Goal: Task Accomplishment & Management: Complete application form

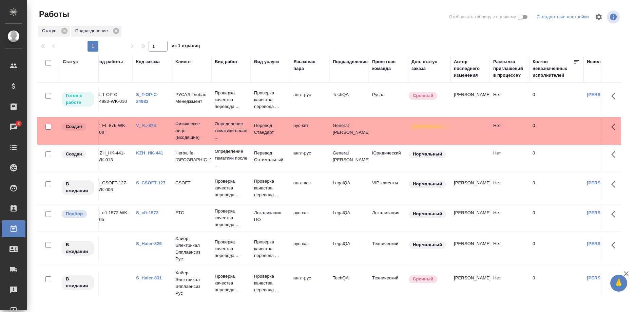
scroll to position [0, 4]
click at [151, 213] on link "S_cft-1572" at bounding box center [149, 212] width 22 height 5
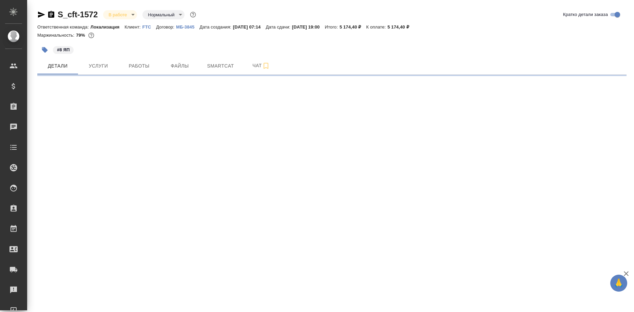
select select "RU"
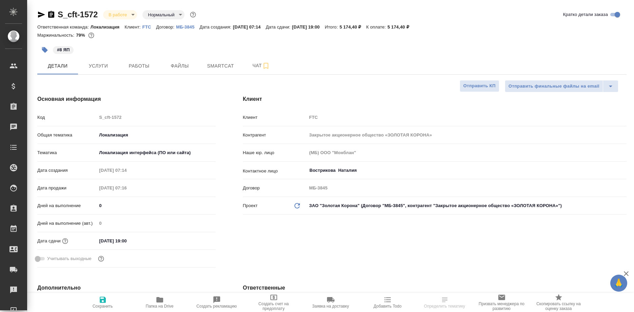
type textarea "x"
type input "[PERSON_NAME]"
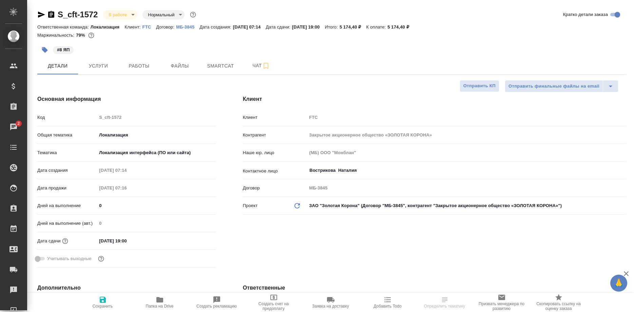
select select "RU"
